Goal: Task Accomplishment & Management: Manage account settings

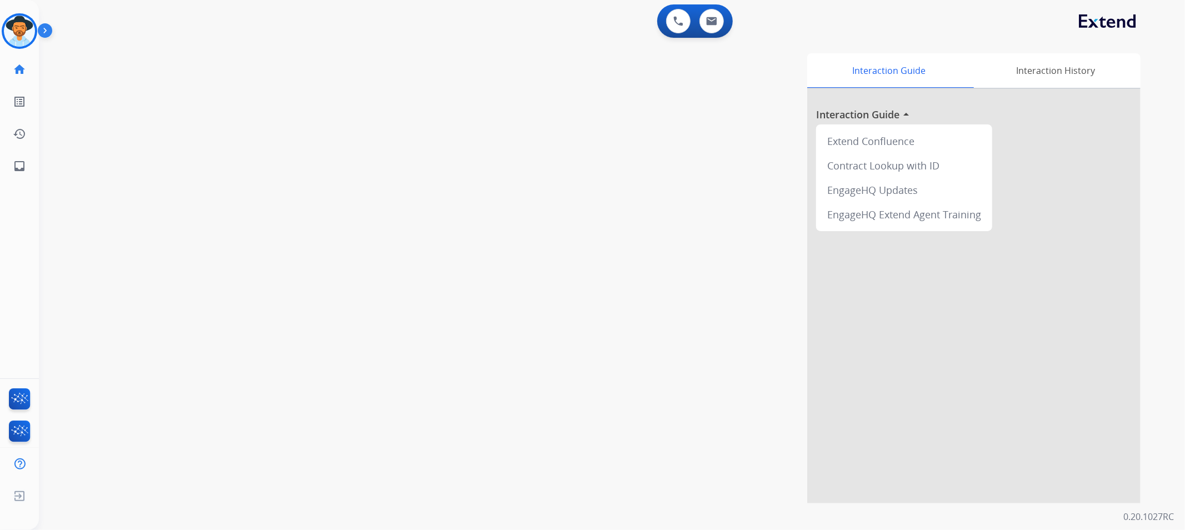
click at [46, 29] on img at bounding box center [47, 32] width 19 height 21
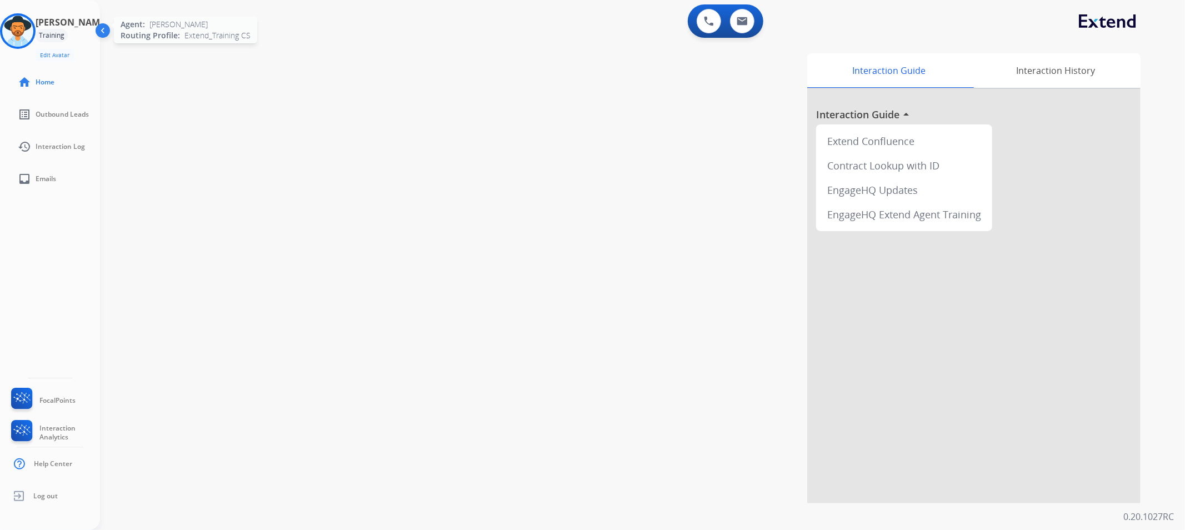
click at [28, 26] on img at bounding box center [17, 31] width 31 height 31
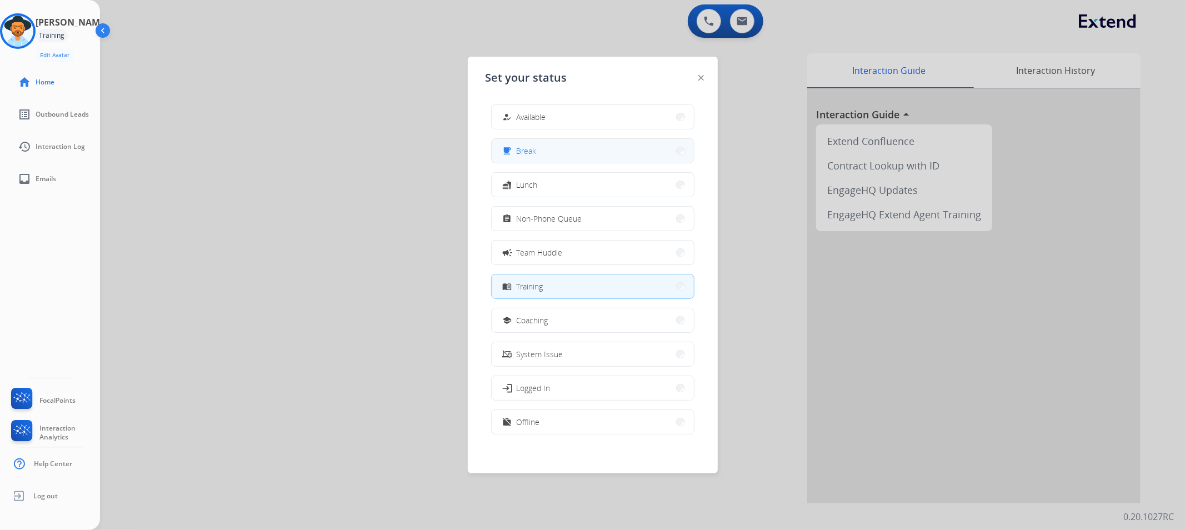
click at [590, 151] on button "free_breakfast Break" at bounding box center [593, 151] width 202 height 24
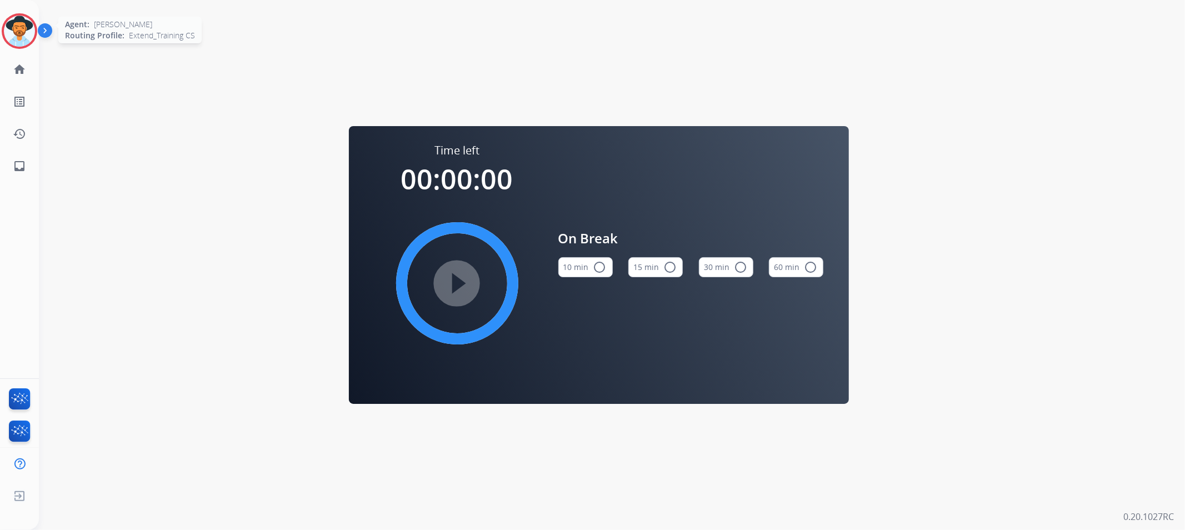
click at [20, 25] on img at bounding box center [19, 31] width 31 height 31
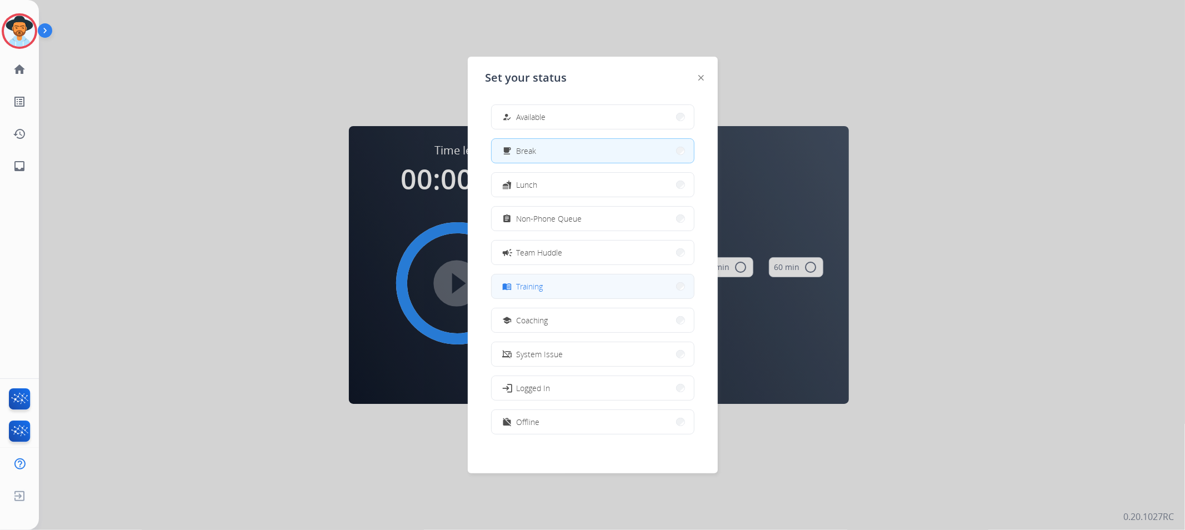
click at [558, 289] on button "menu_book Training" at bounding box center [593, 287] width 202 height 24
